Goal: Check status: Check status

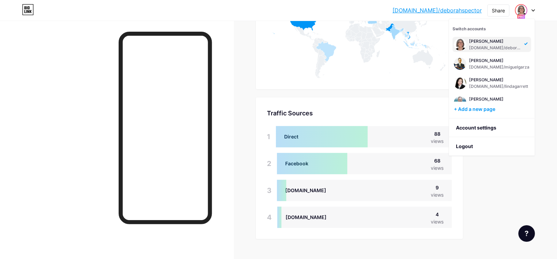
scroll to position [259, 557]
click at [495, 65] on div "[DOMAIN_NAME]/miguelgarza" at bounding box center [499, 67] width 60 height 6
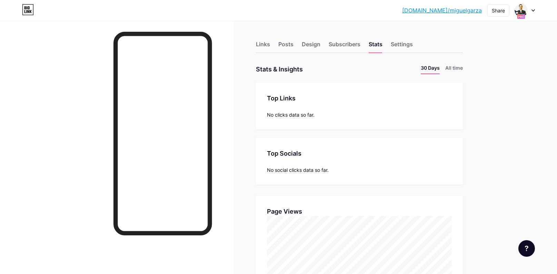
scroll to position [273, 557]
click at [453, 64] on li "All time" at bounding box center [454, 69] width 18 height 10
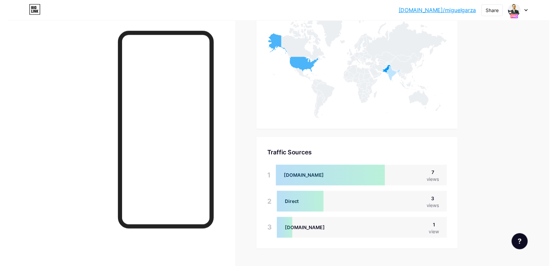
scroll to position [370, 0]
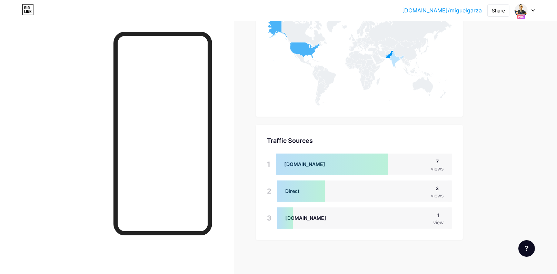
click at [524, 15] on rect at bounding box center [521, 16] width 8 height 4
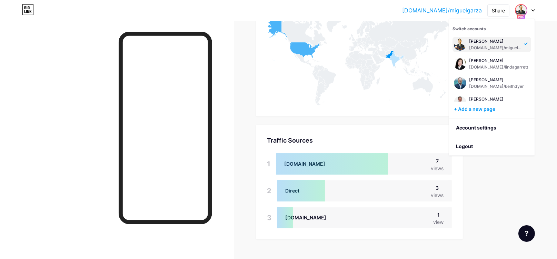
scroll to position [128, 0]
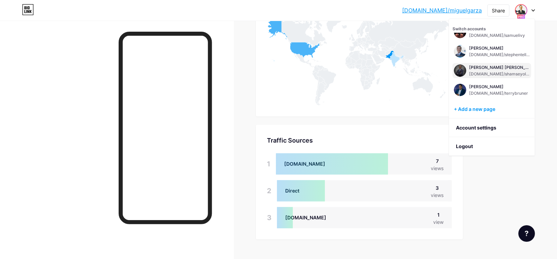
click at [478, 72] on div "[DOMAIN_NAME]/shamseyoloko" at bounding box center [499, 74] width 61 height 6
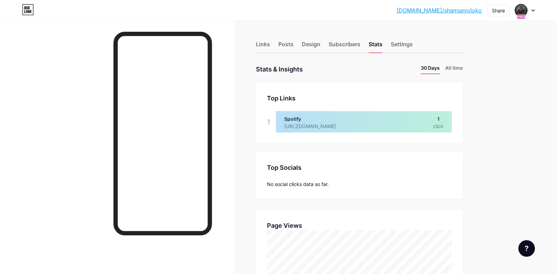
scroll to position [273, 557]
click at [459, 67] on li "All time" at bounding box center [454, 69] width 18 height 10
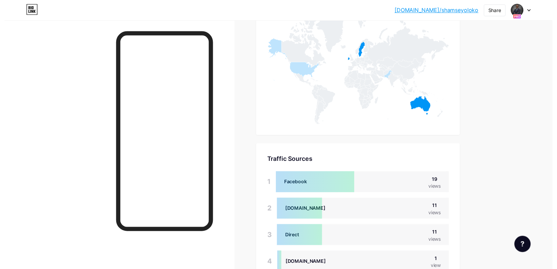
scroll to position [397, 0]
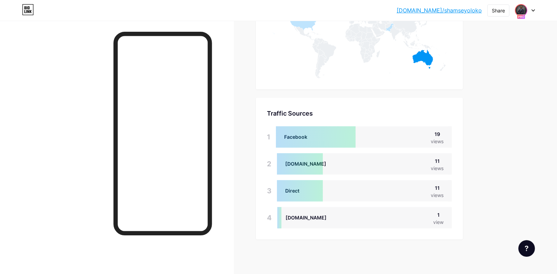
click at [526, 14] on div at bounding box center [525, 10] width 20 height 12
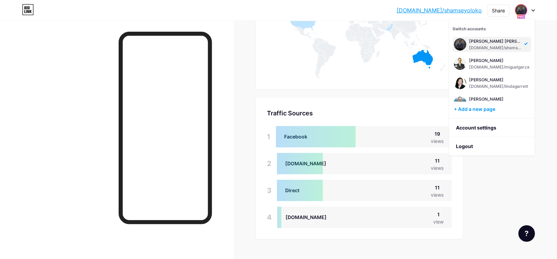
scroll to position [109, 0]
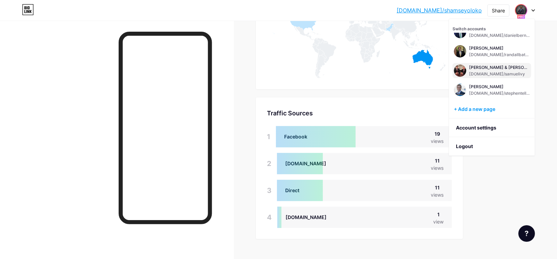
click at [484, 69] on div "[PERSON_NAME] & [PERSON_NAME]" at bounding box center [499, 68] width 61 height 6
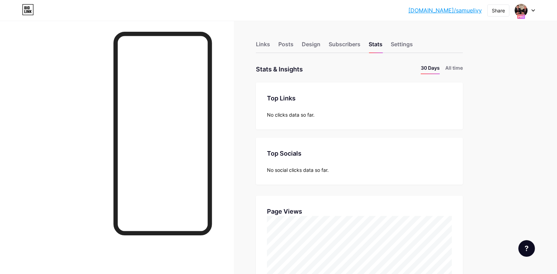
scroll to position [273, 557]
click at [458, 70] on li "All time" at bounding box center [454, 69] width 18 height 10
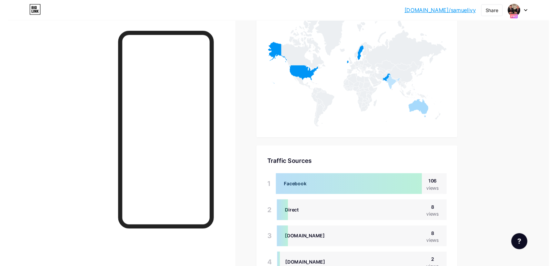
scroll to position [397, 0]
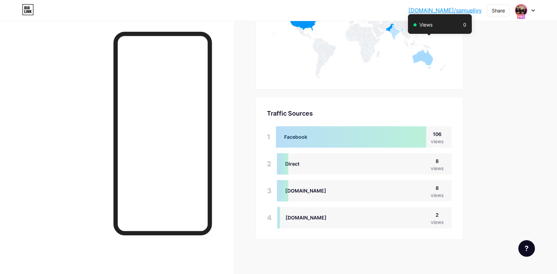
click at [524, 12] on img at bounding box center [520, 10] width 11 height 11
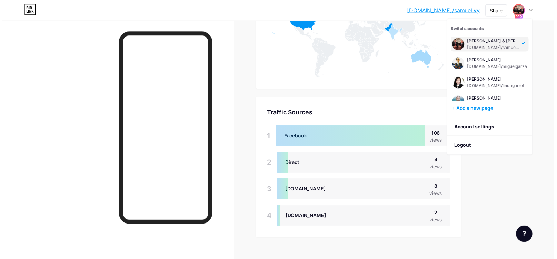
scroll to position [344423, 344125]
